Goal: Information Seeking & Learning: Learn about a topic

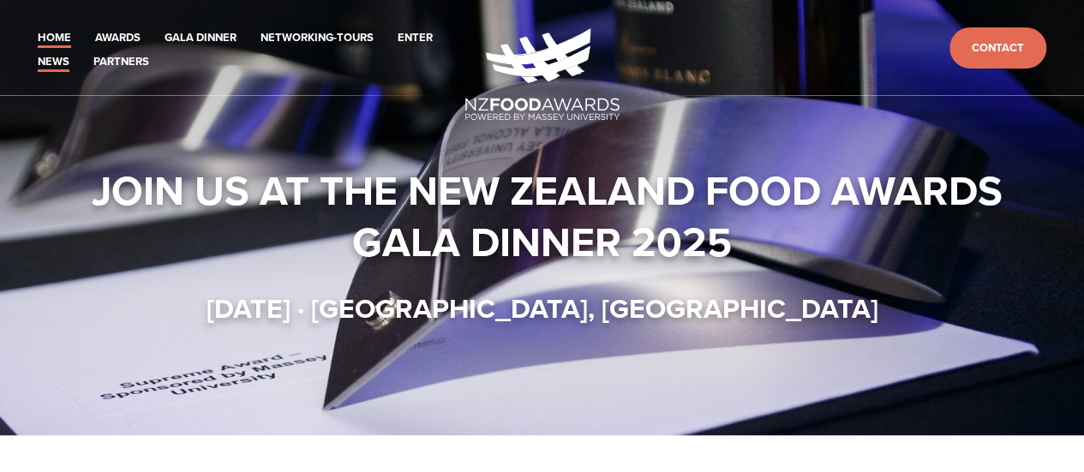
click at [58, 63] on link "News" at bounding box center [54, 62] width 32 height 20
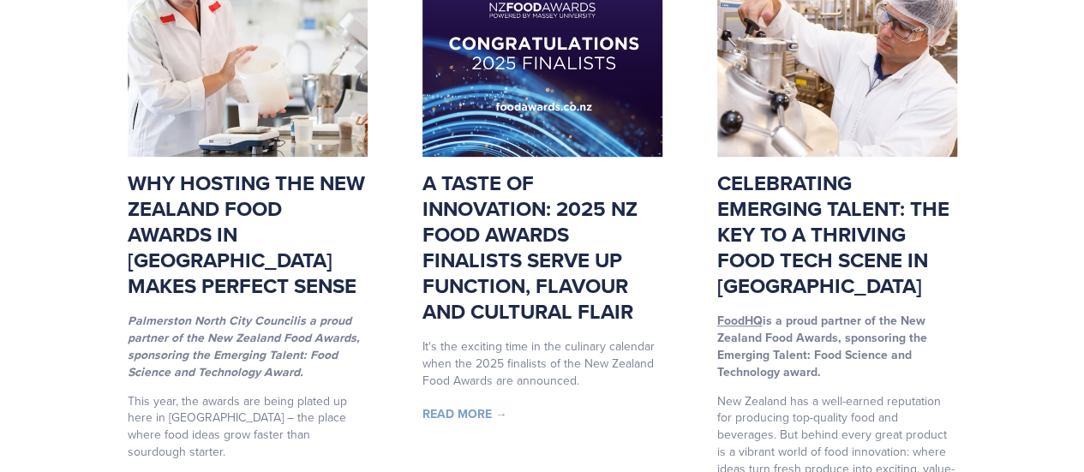
scroll to position [394, 0]
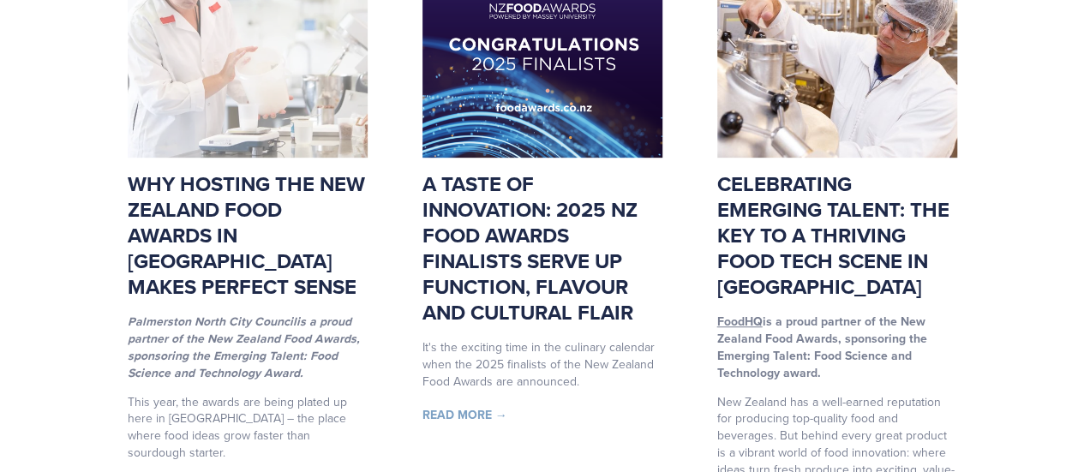
click at [327, 122] on img at bounding box center [248, 38] width 240 height 240
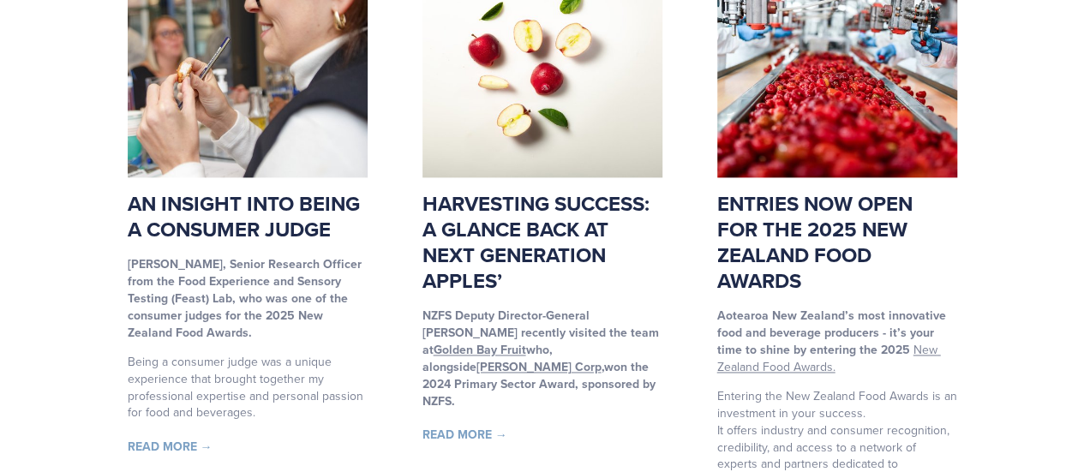
scroll to position [1094, 0]
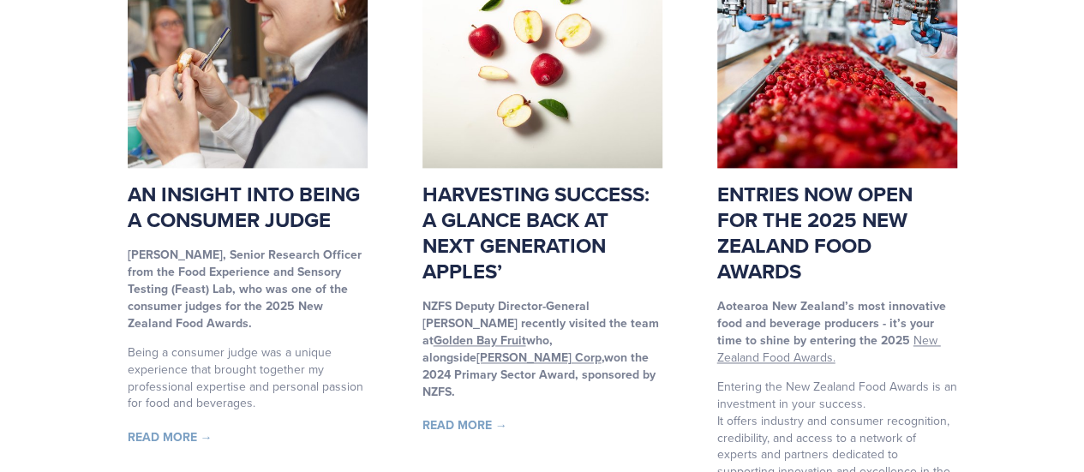
click at [546, 232] on link "Harvesting success: A glance back at Next Generation Apples’" at bounding box center [535, 232] width 227 height 107
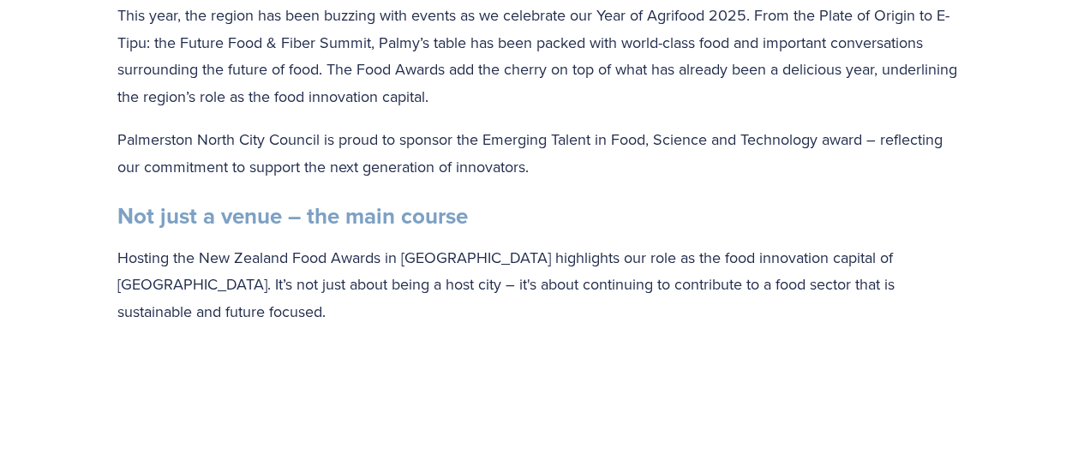
scroll to position [1511, 0]
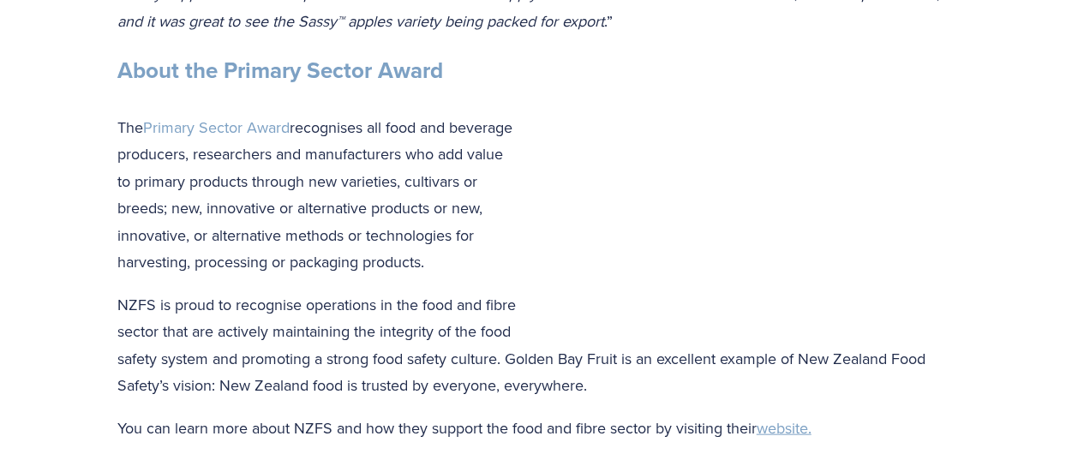
scroll to position [1683, 0]
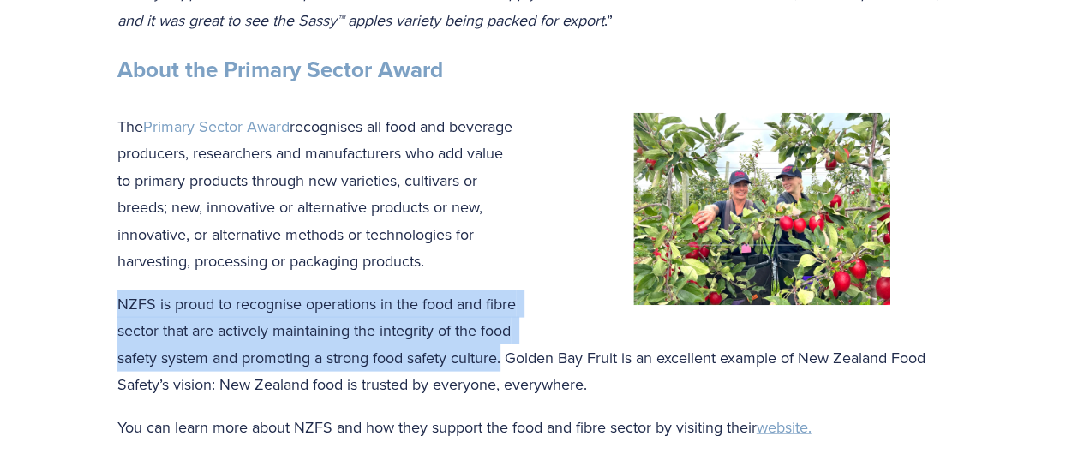
drag, startPoint x: 505, startPoint y: 307, endPoint x: 118, endPoint y: 242, distance: 391.7
click at [118, 290] on p "NZFS is proud to recognise operations in the food and fibre sector that are act…" at bounding box center [542, 344] width 850 height 108
copy p "NZFS is proud to recognise operations in the food and fibre sector that are act…"
